Goal: Information Seeking & Learning: Learn about a topic

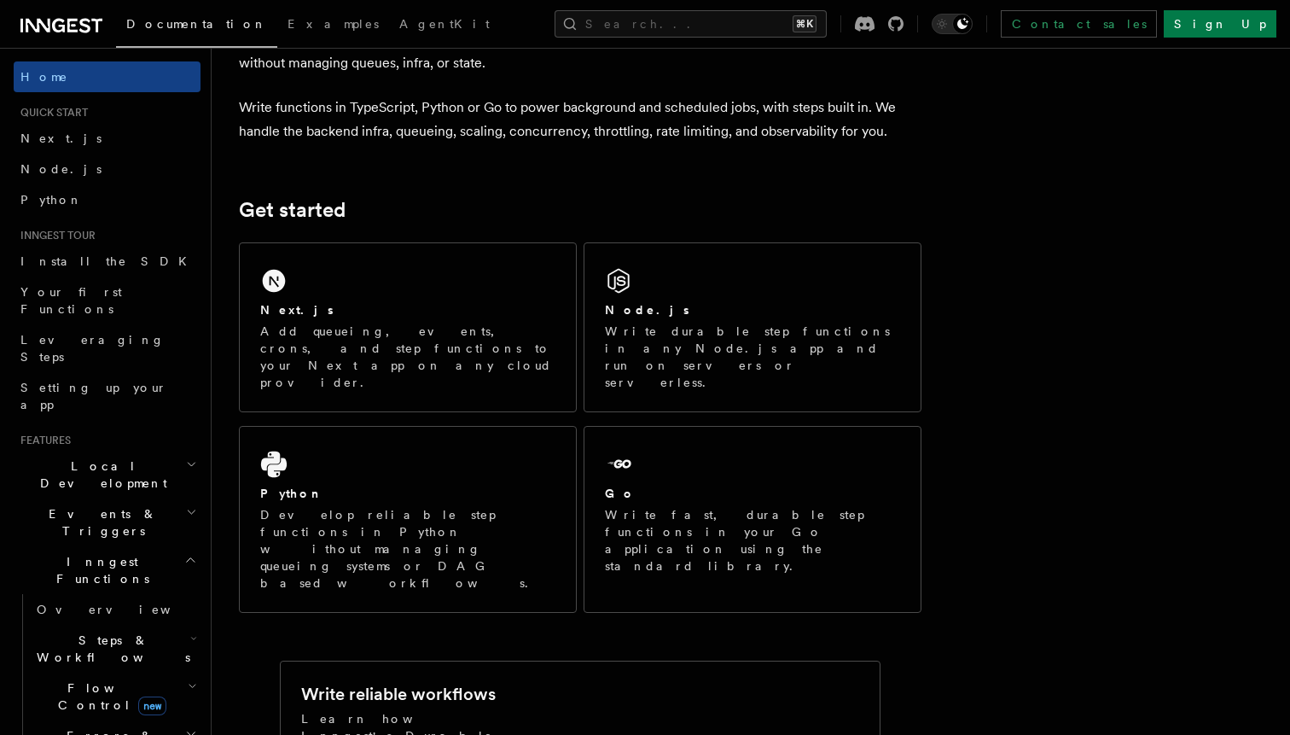
scroll to position [113, 0]
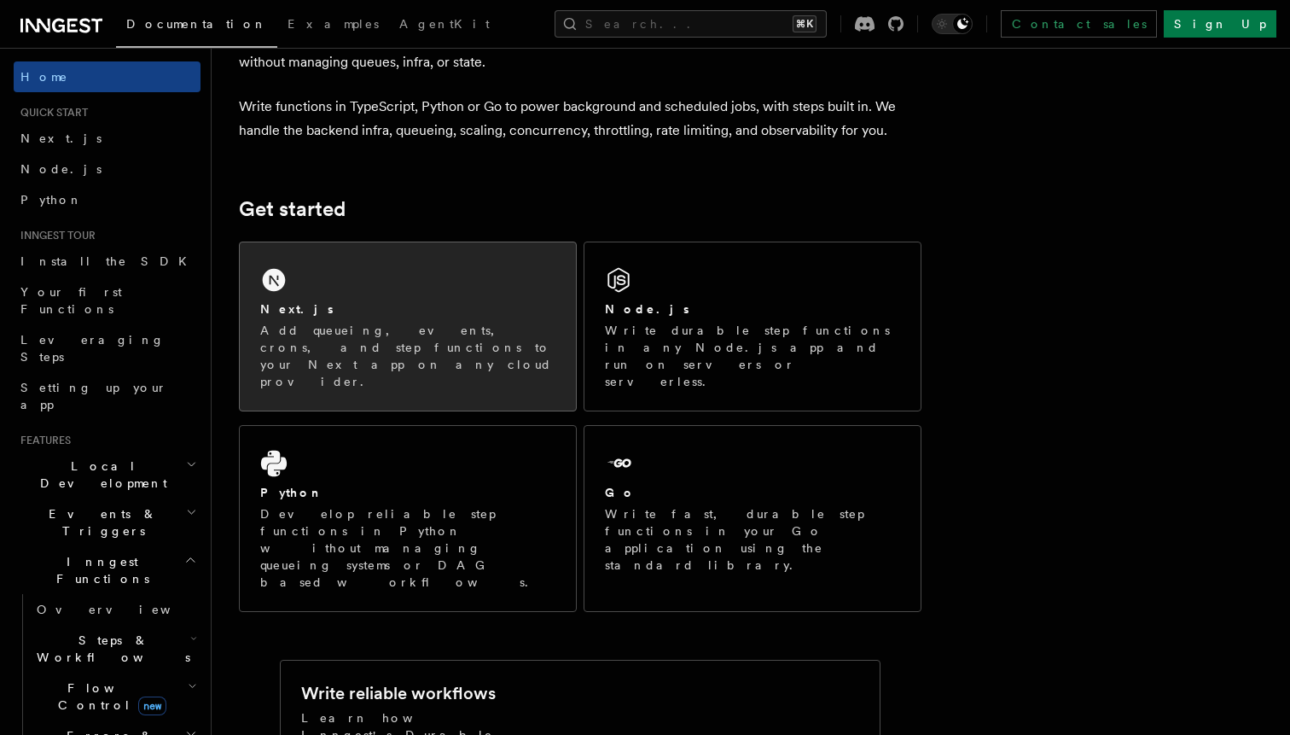
click at [418, 353] on p "Add queueing, events, crons, and step functions to your Next app on any cloud p…" at bounding box center [407, 356] width 295 height 68
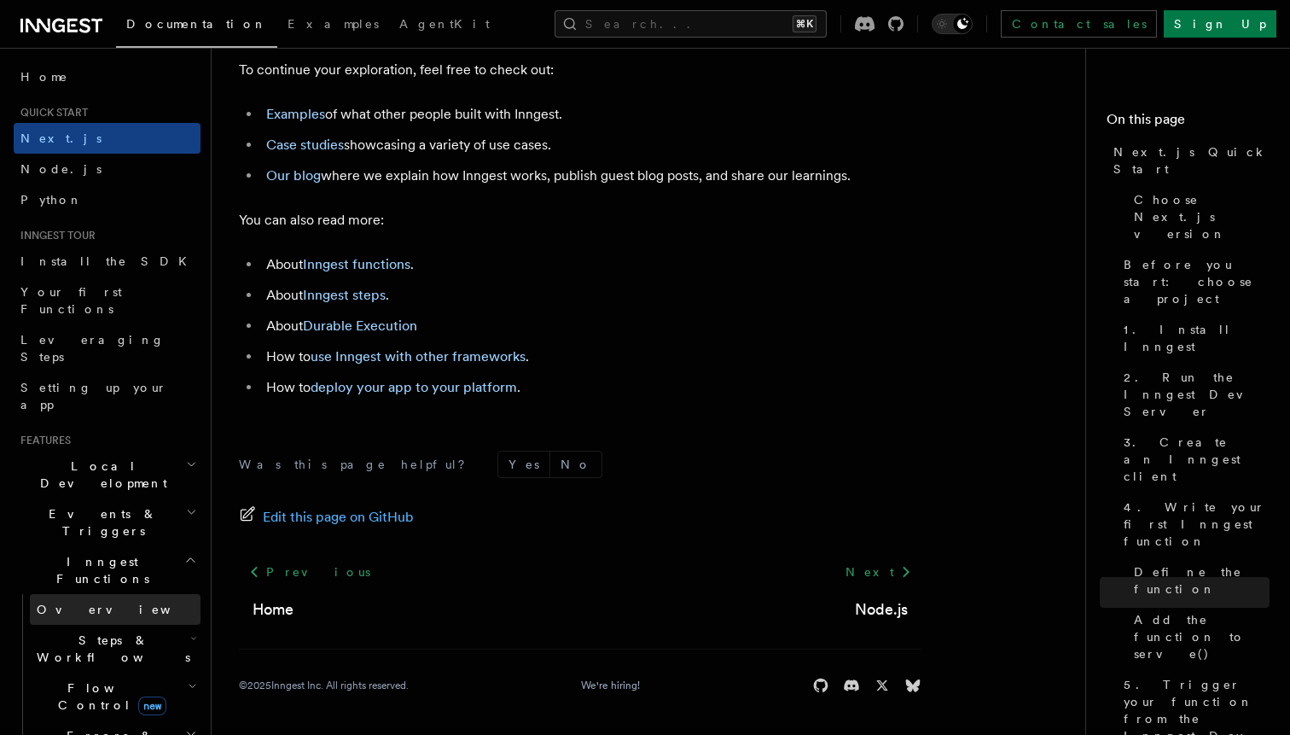
scroll to position [665, 0]
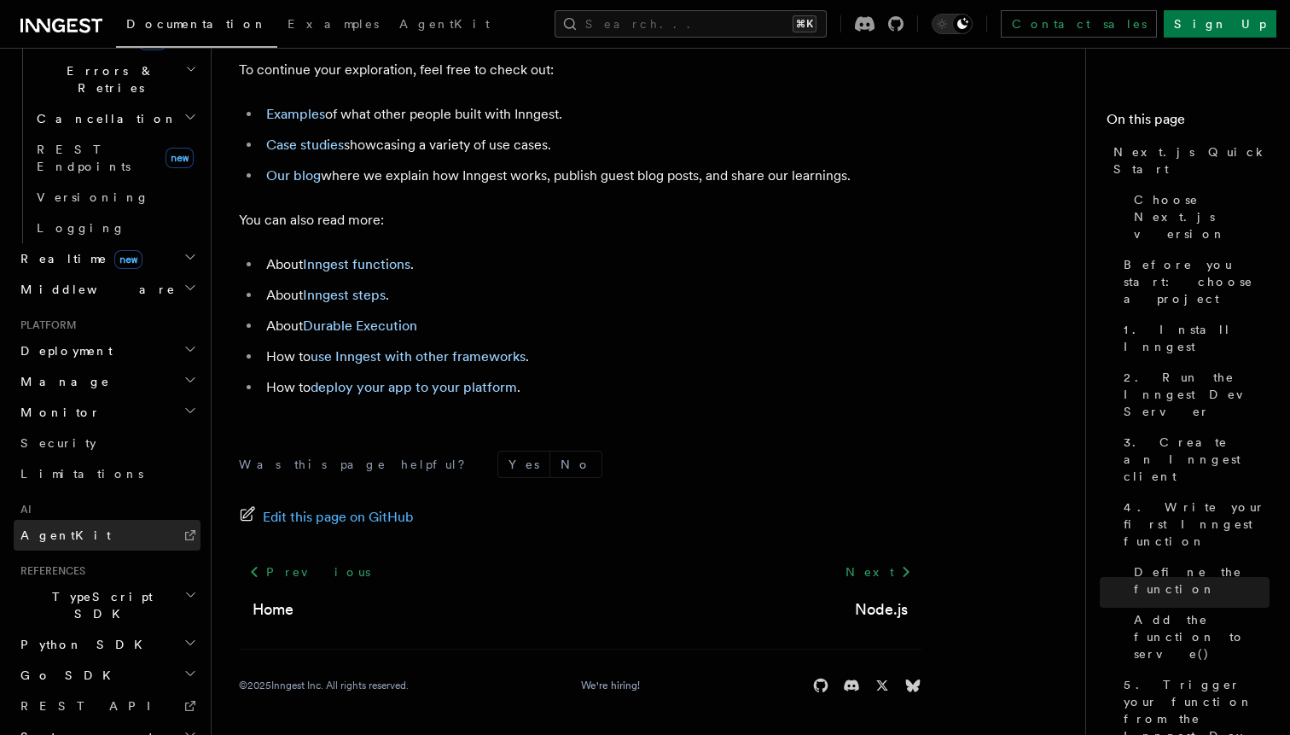
click at [127, 520] on link "AgentKit" at bounding box center [107, 535] width 187 height 31
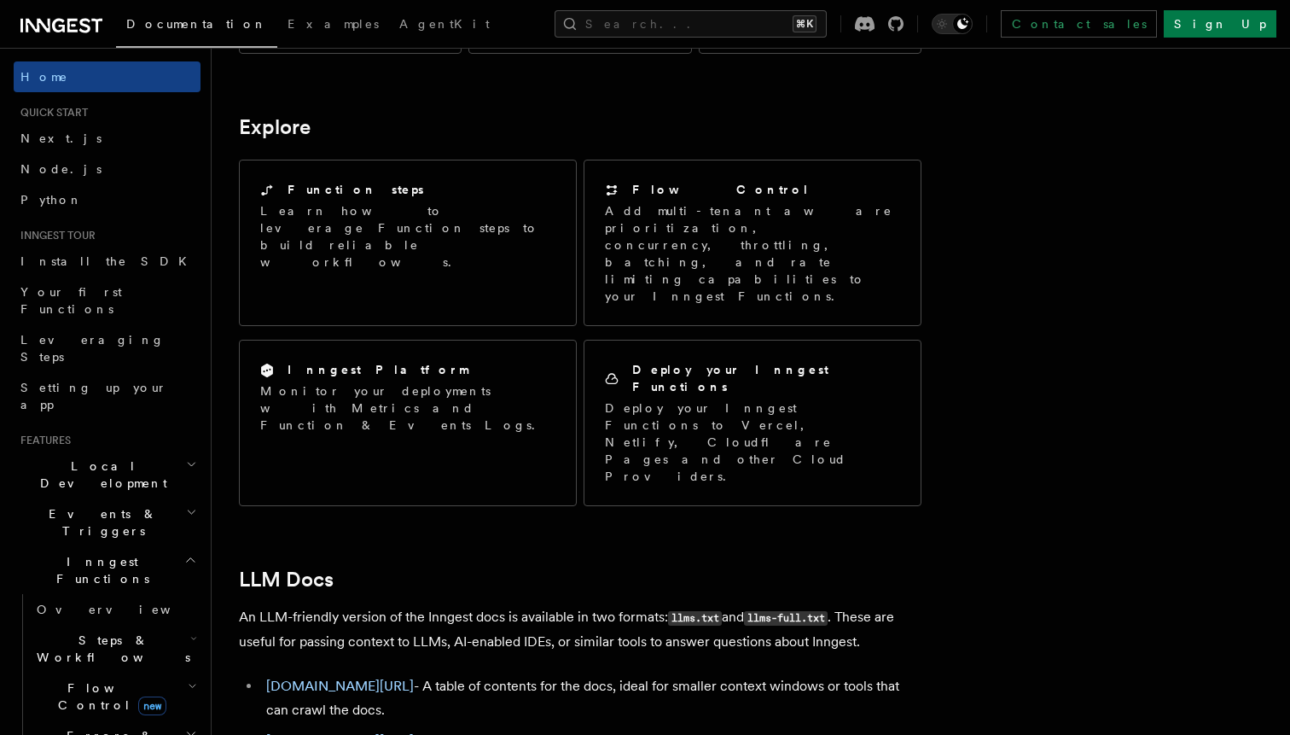
scroll to position [1297, 0]
